Goal: Information Seeking & Learning: Find specific fact

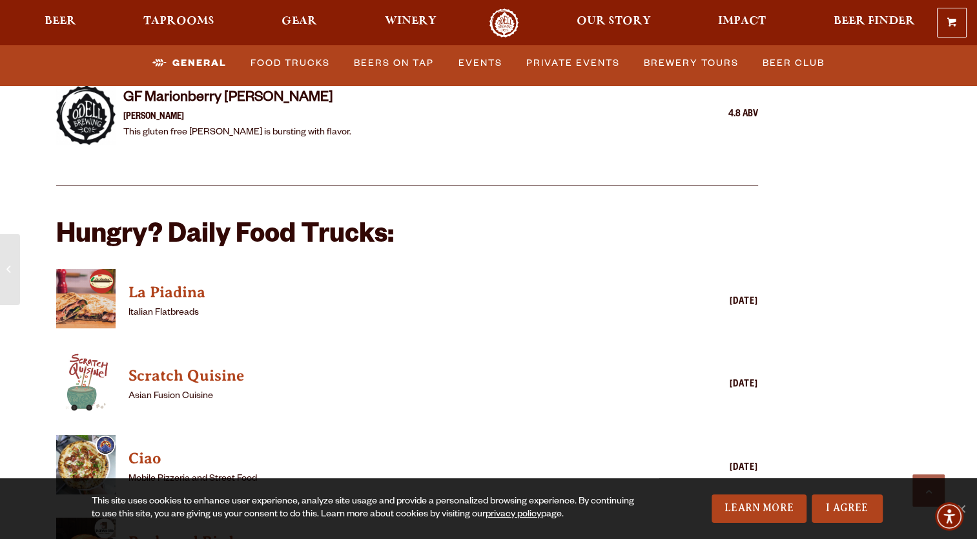
scroll to position [2602, 0]
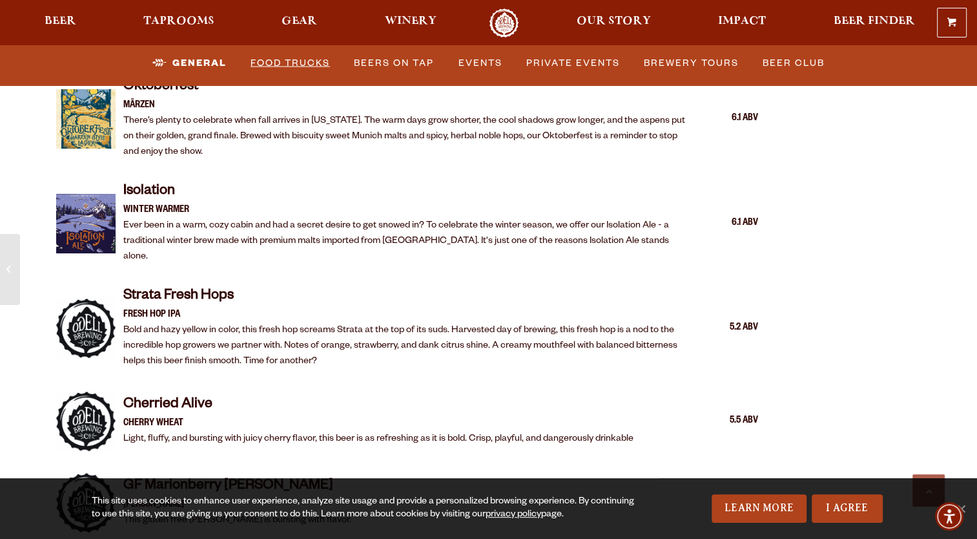
click at [300, 60] on link "Food Trucks" at bounding box center [290, 63] width 90 height 30
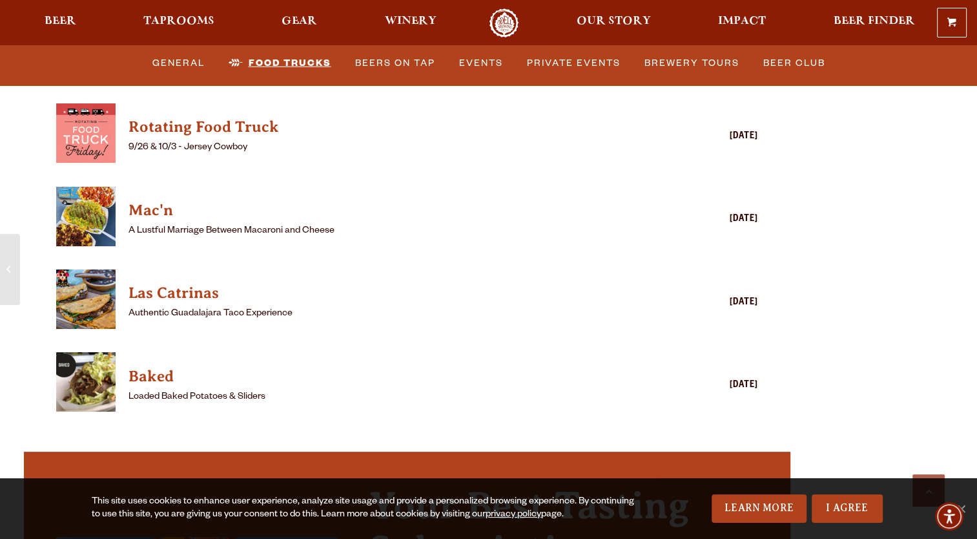
scroll to position [3571, 0]
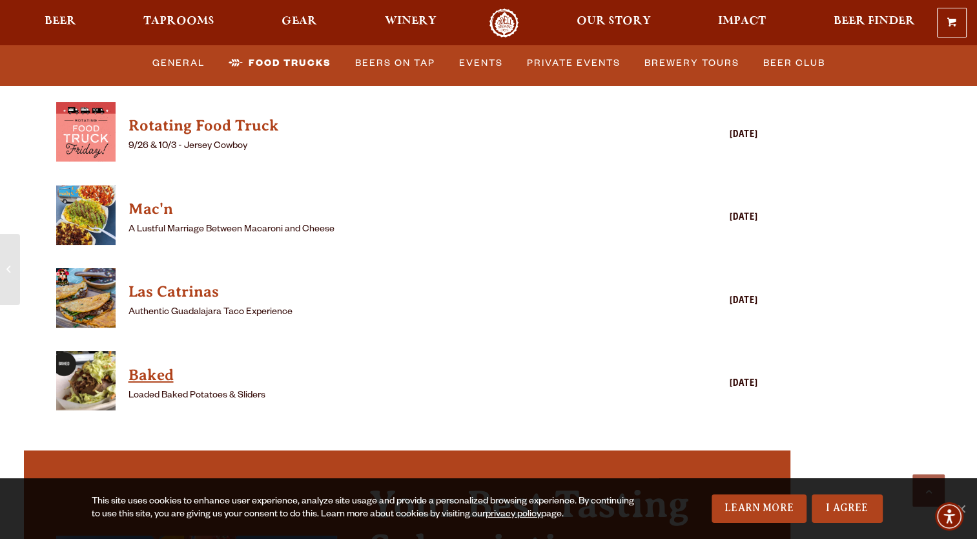
click at [142, 365] on h4 "Baked" at bounding box center [389, 375] width 521 height 21
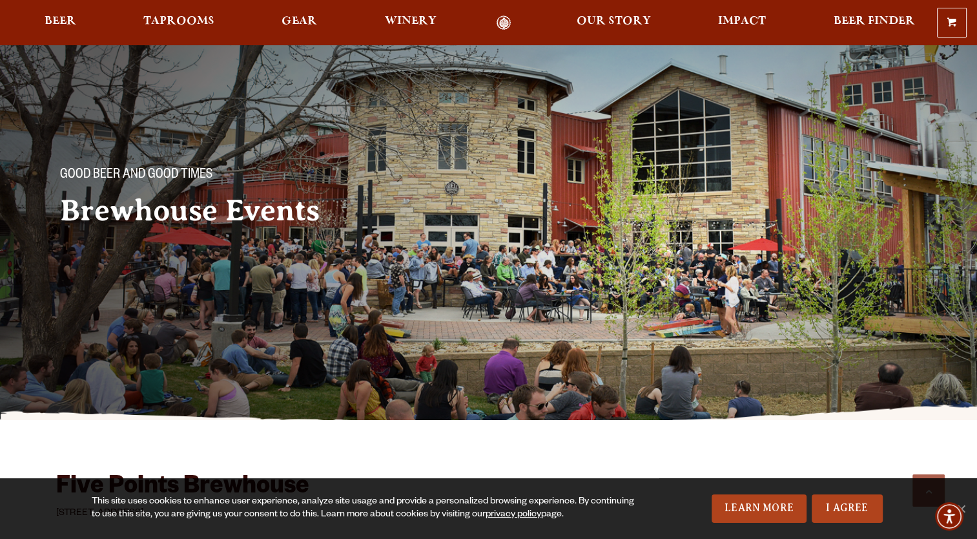
scroll to position [388, 0]
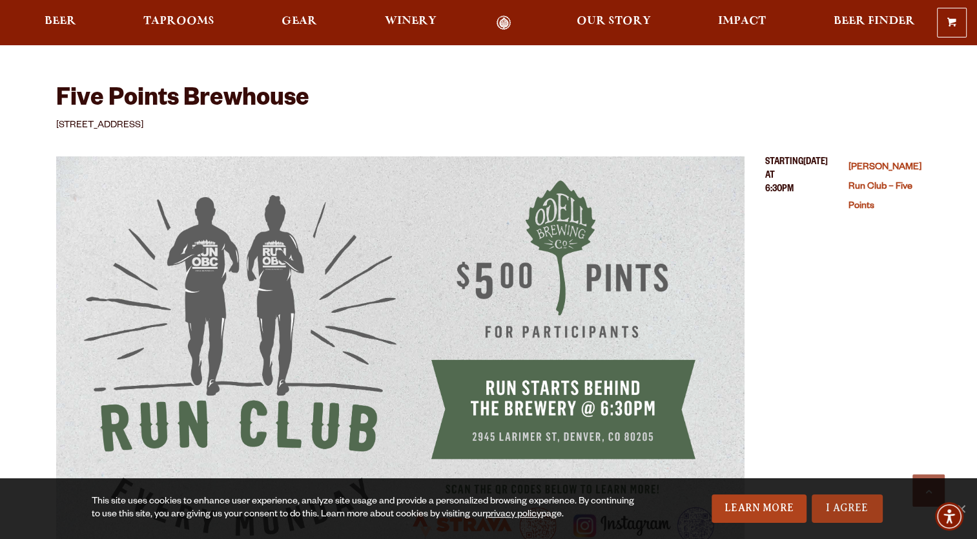
click at [842, 506] on link "I Agree" at bounding box center [847, 508] width 71 height 28
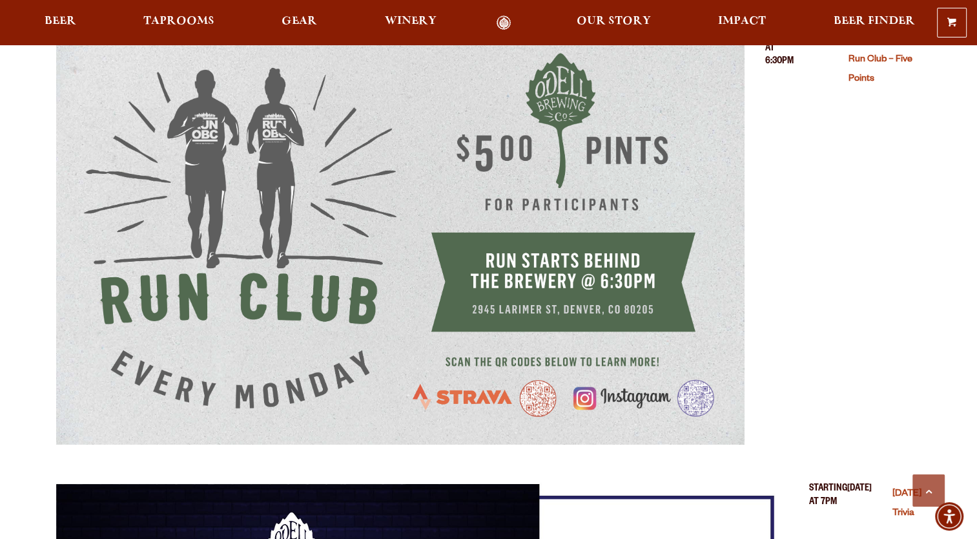
scroll to position [2325, 0]
